Goal: Task Accomplishment & Management: Use online tool/utility

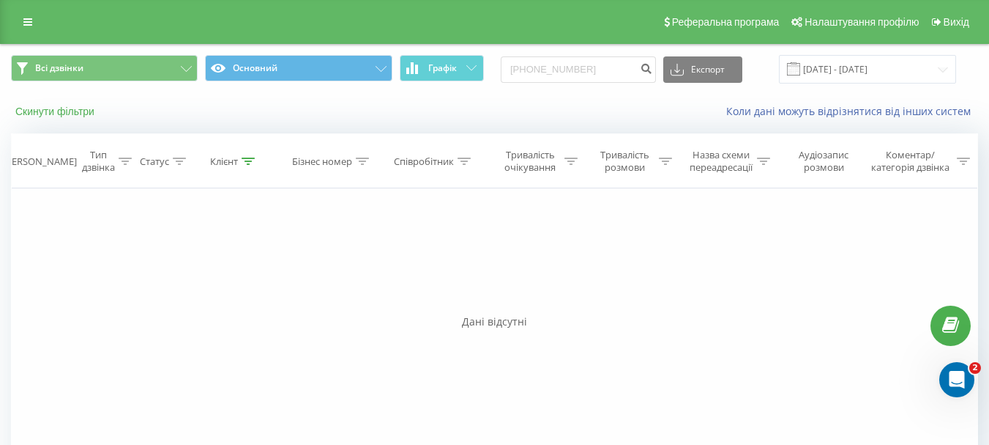
click at [79, 115] on button "Скинути фільтри" at bounding box center [56, 111] width 91 height 13
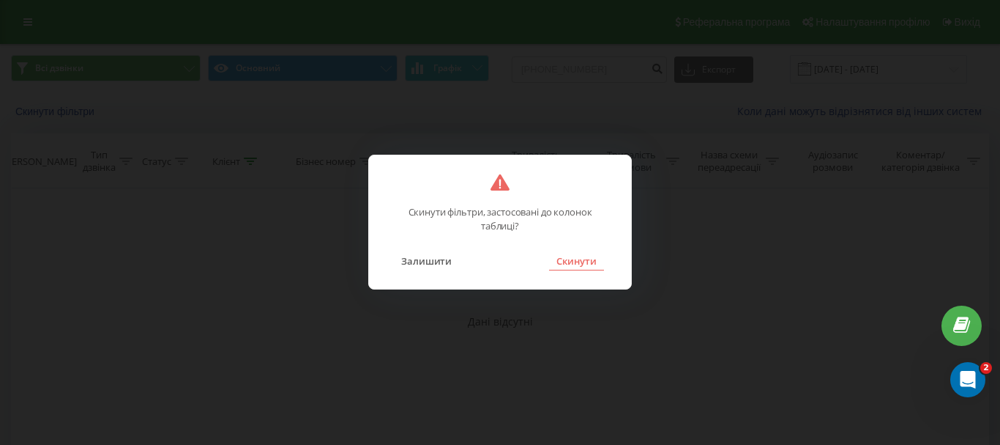
click at [571, 263] on button "Скинути" at bounding box center [576, 260] width 55 height 19
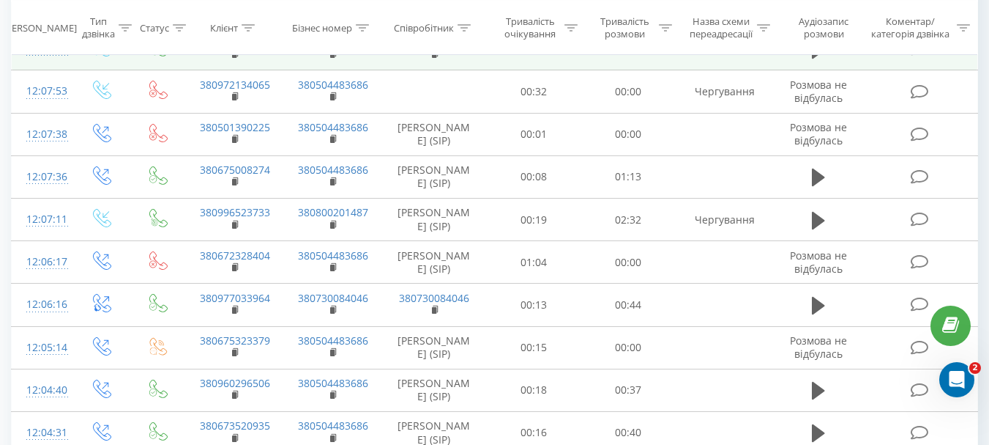
scroll to position [439, 0]
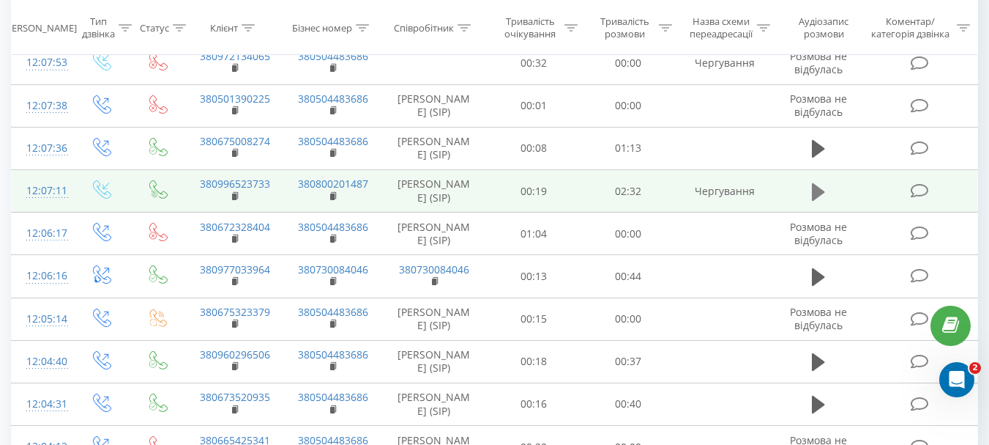
click at [810, 203] on button at bounding box center [819, 192] width 22 height 22
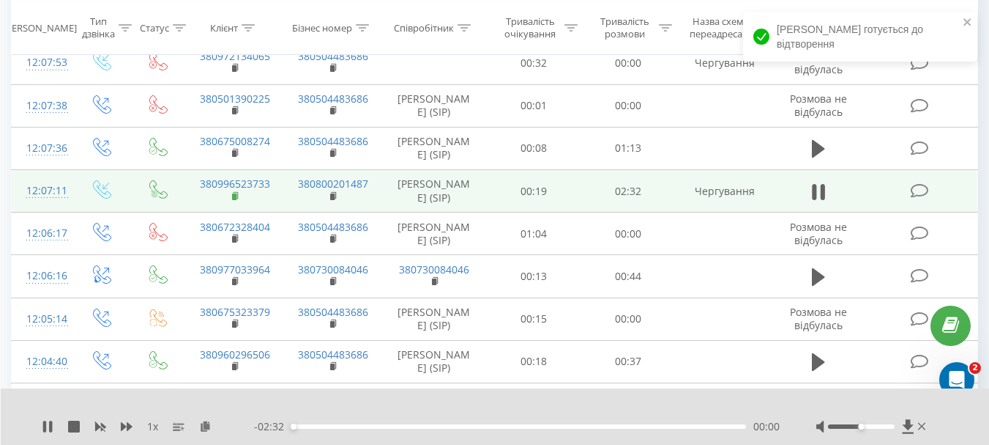
click at [237, 198] on icon at bounding box center [235, 194] width 5 height 7
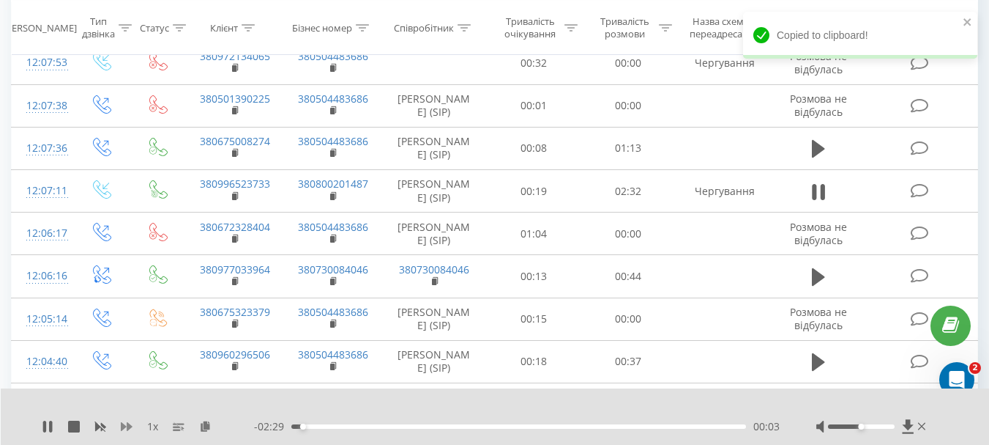
click at [124, 425] on icon at bounding box center [127, 426] width 12 height 9
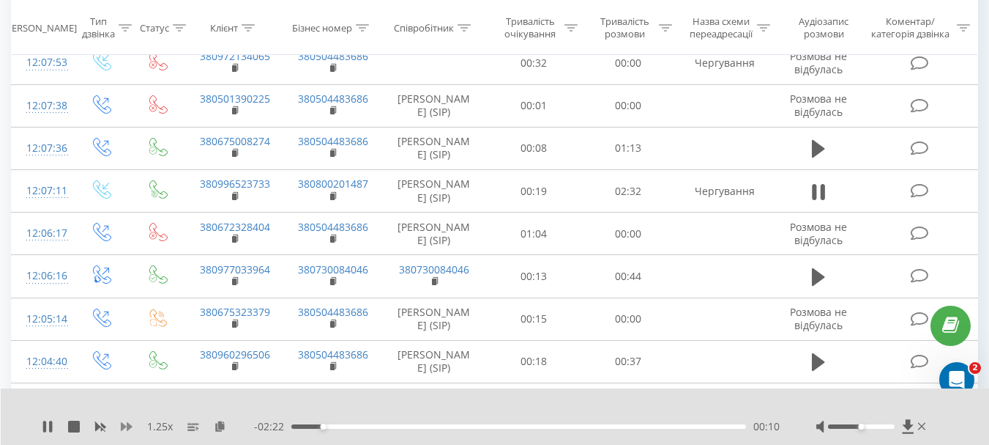
click at [124, 425] on icon at bounding box center [127, 426] width 12 height 9
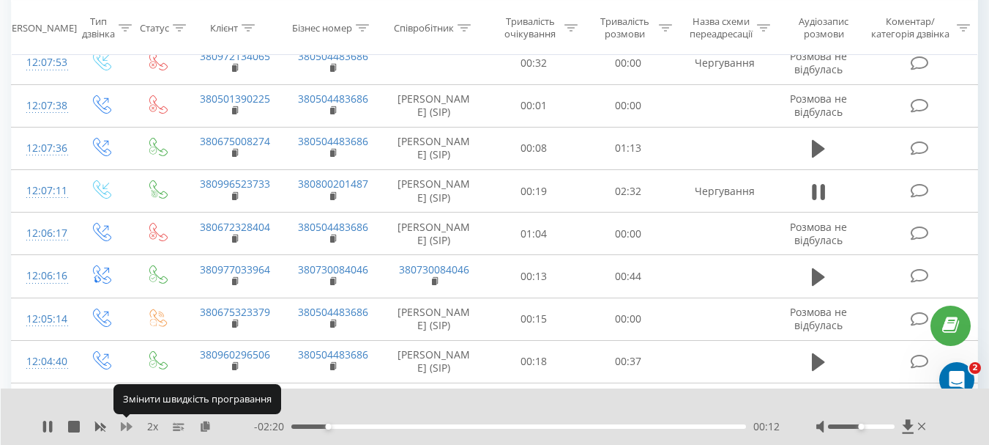
click at [124, 425] on icon at bounding box center [127, 426] width 12 height 9
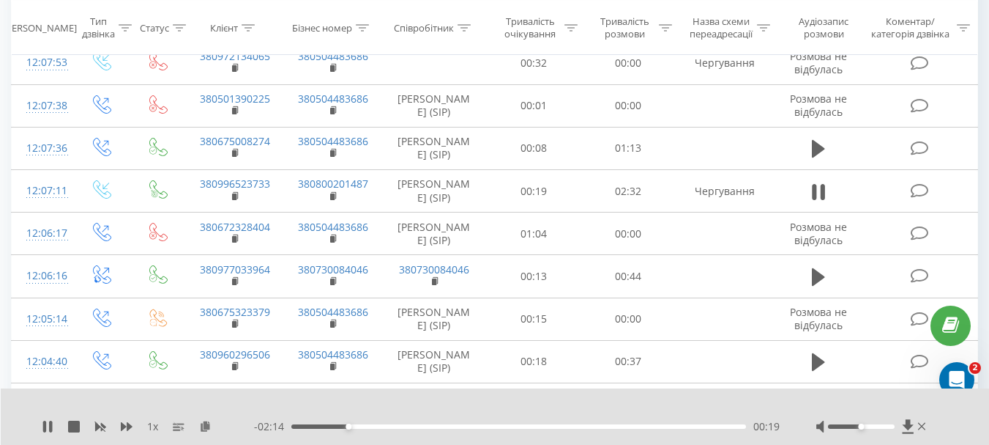
click at [53, 424] on div "1 x" at bounding box center [148, 426] width 212 height 15
click at [44, 431] on icon at bounding box center [44, 426] width 3 height 12
